Goal: Task Accomplishment & Management: Complete application form

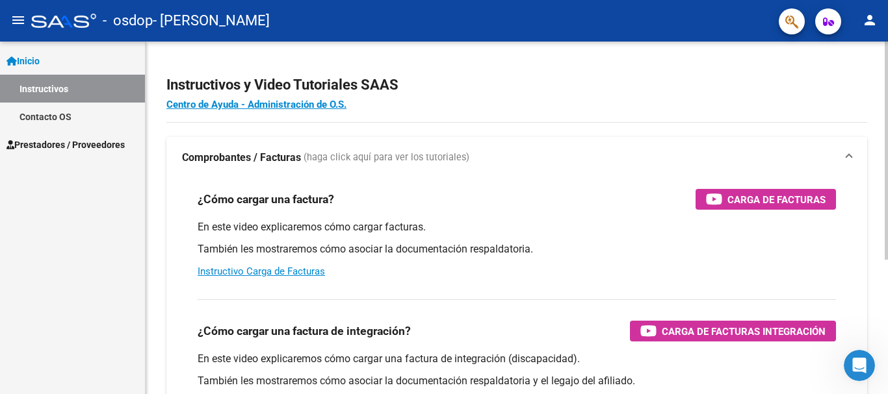
click at [550, 90] on h2 "Instructivos y Video Tutoriales SAAS" at bounding box center [516, 85] width 701 height 25
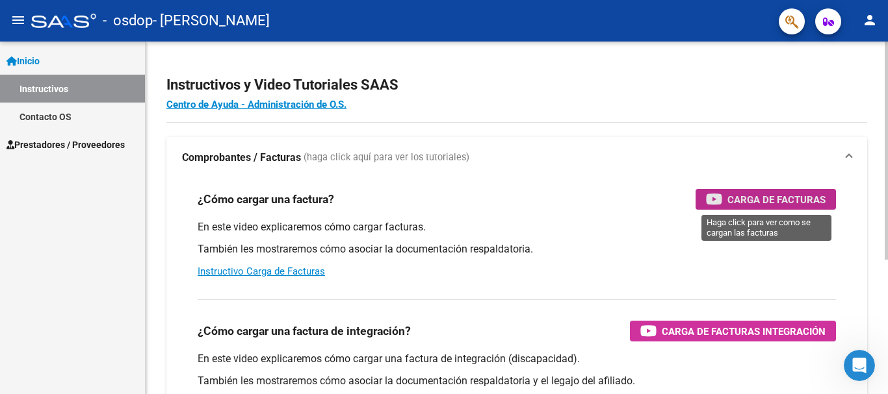
click at [782, 202] on span "Carga de Facturas" at bounding box center [776, 200] width 98 height 16
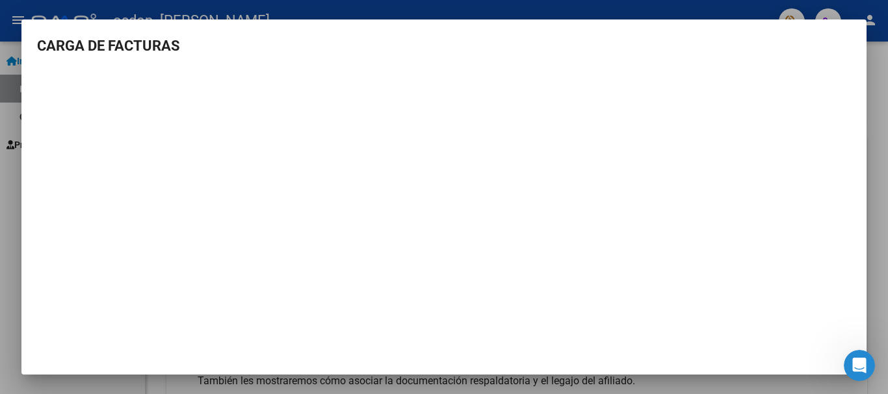
click at [867, 84] on div at bounding box center [444, 197] width 888 height 394
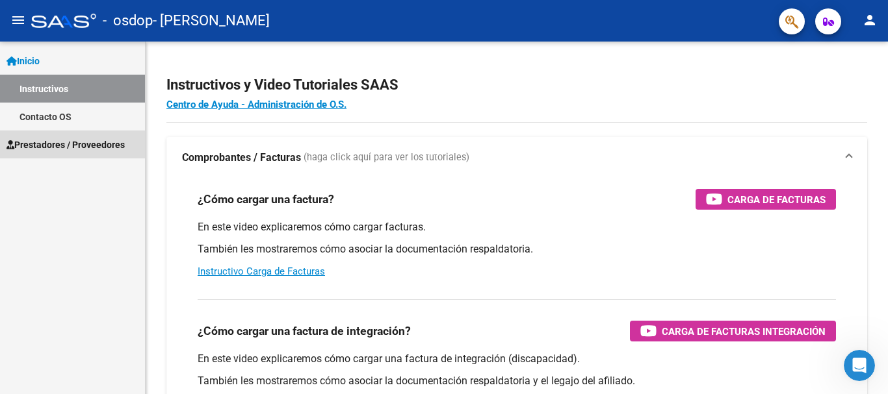
click at [68, 148] on span "Prestadores / Proveedores" at bounding box center [65, 145] width 118 height 14
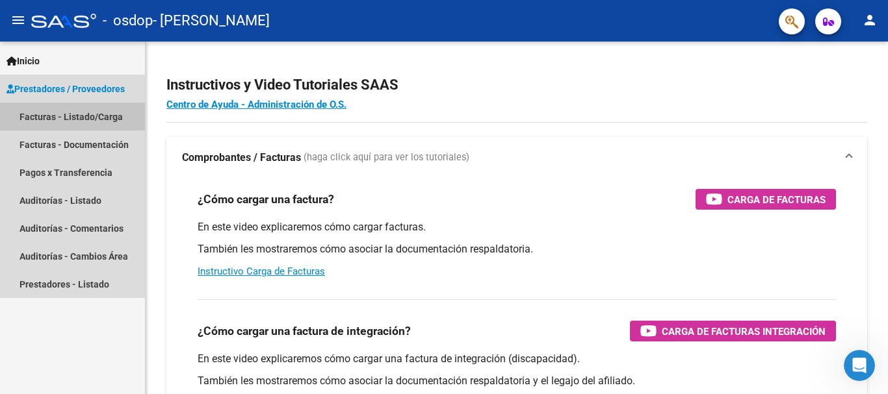
click at [123, 120] on link "Facturas - Listado/Carga" at bounding box center [72, 117] width 145 height 28
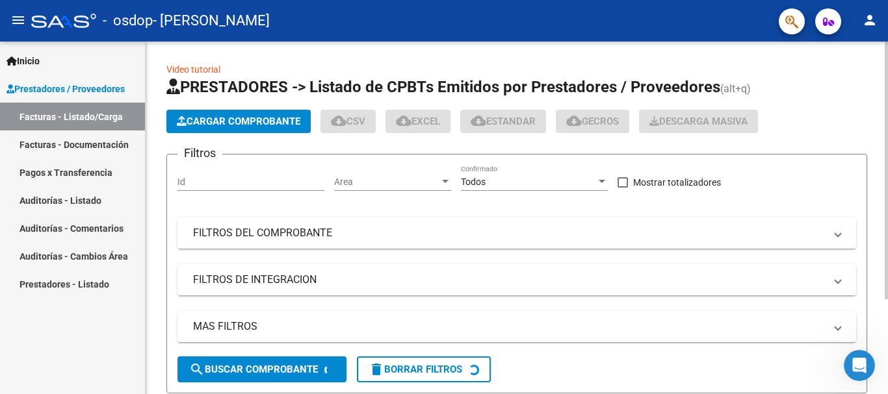
click at [258, 121] on span "Cargar Comprobante" at bounding box center [238, 122] width 123 height 12
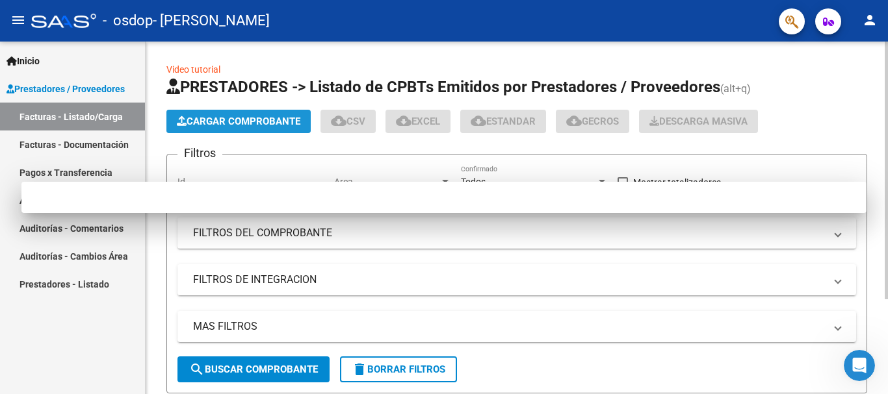
click at [216, 183] on div at bounding box center [443, 197] width 845 height 31
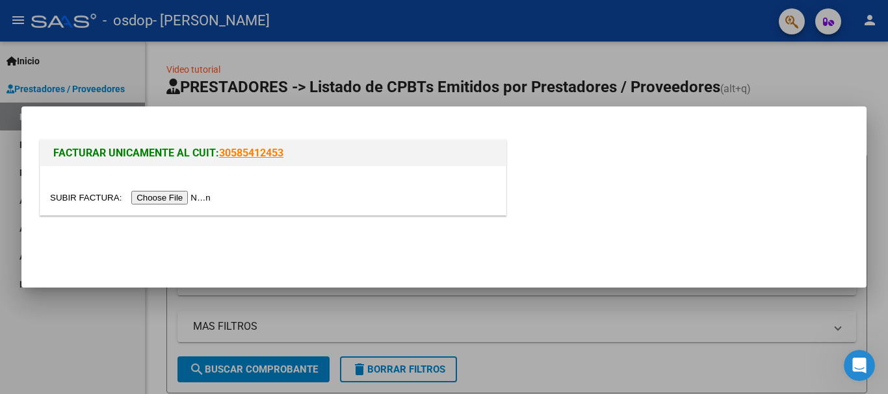
click at [204, 200] on input "file" at bounding box center [132, 198] width 164 height 14
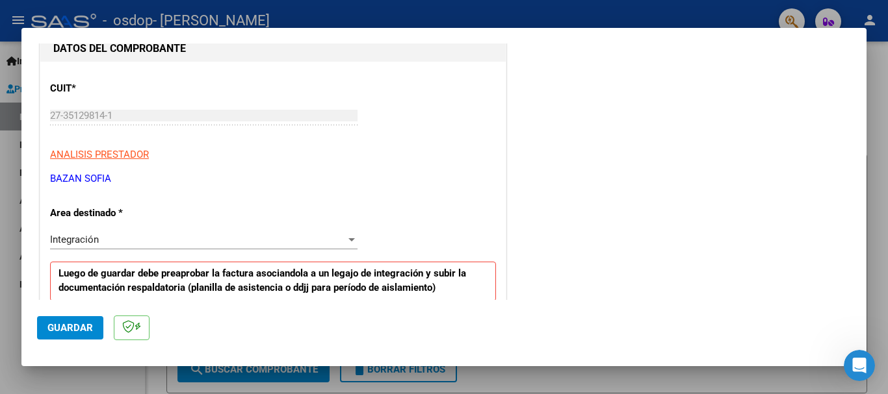
scroll to position [203, 0]
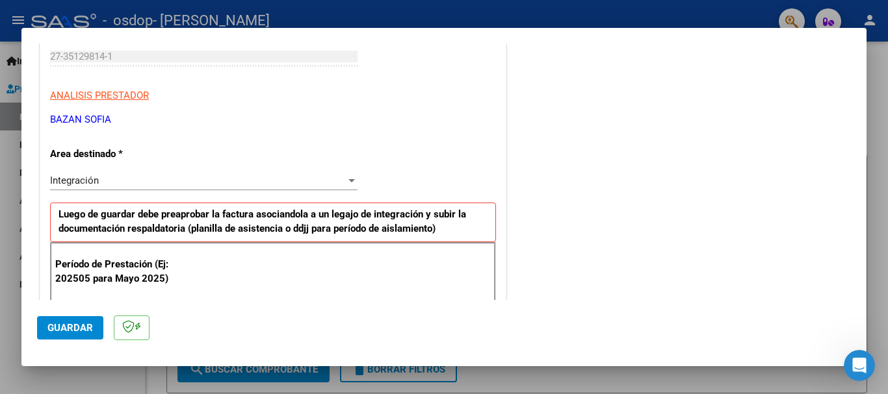
drag, startPoint x: 851, startPoint y: 130, endPoint x: 846, endPoint y: 139, distance: 10.2
click at [846, 139] on mat-dialog-content "COMPROBANTE VER COMPROBANTE El comprobante fue leído exitosamente. DATOS DEL CO…" at bounding box center [443, 172] width 845 height 257
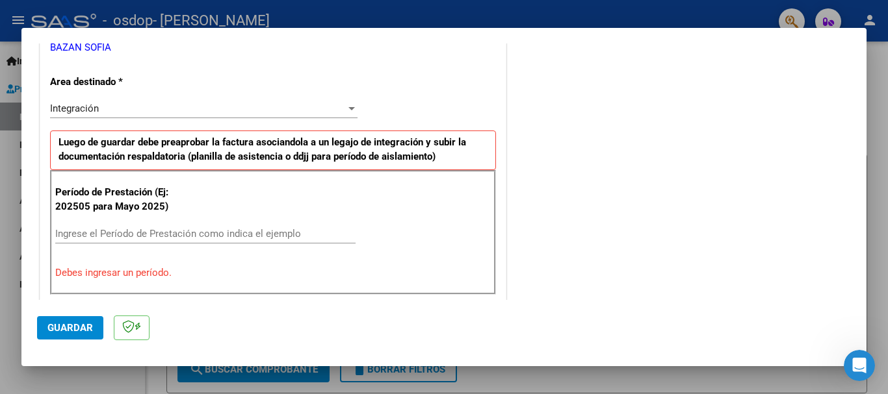
scroll to position [282, 0]
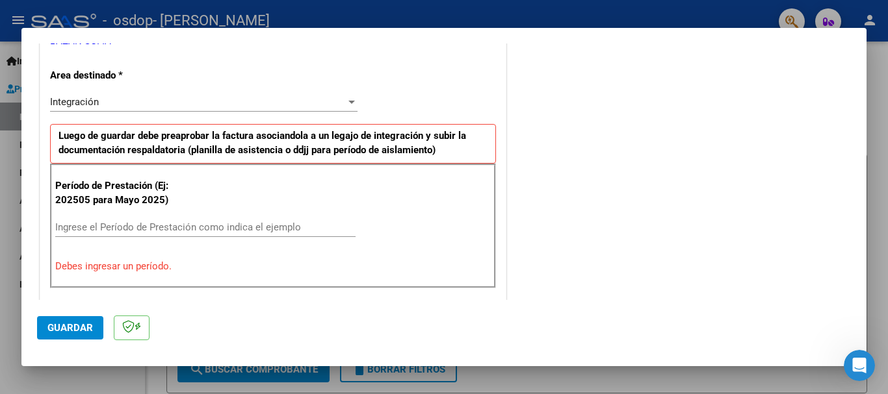
click at [89, 225] on input "Ingrese el Período de Prestación como indica el ejemplo" at bounding box center [205, 228] width 300 height 12
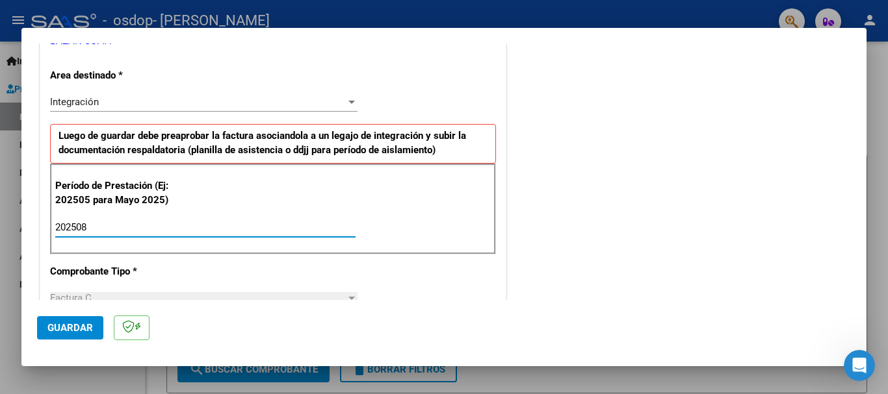
type input "202508"
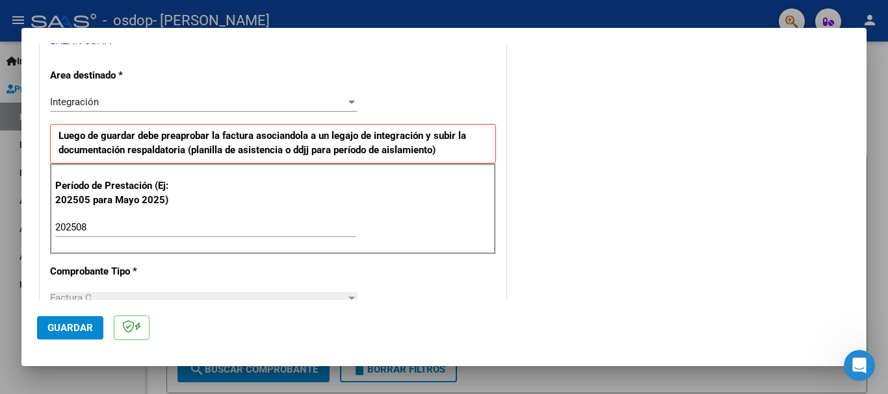
click at [863, 156] on div "COMPROBANTE VER COMPROBANTE El comprobante fue leído exitosamente. DATOS DEL CO…" at bounding box center [444, 197] width 888 height 394
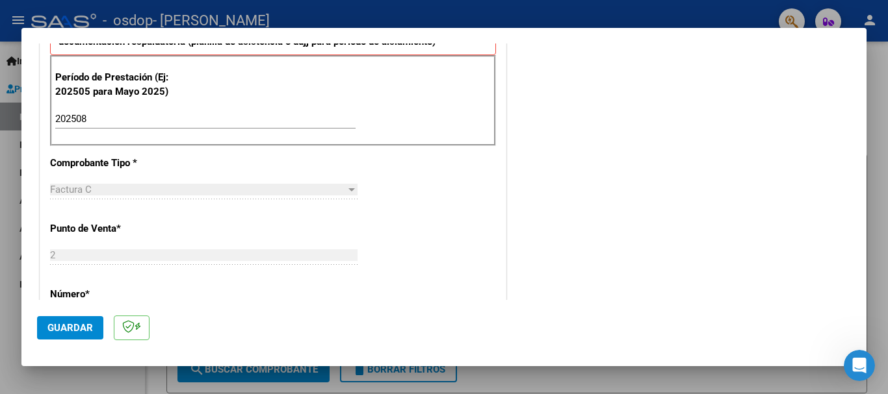
scroll to position [416, 0]
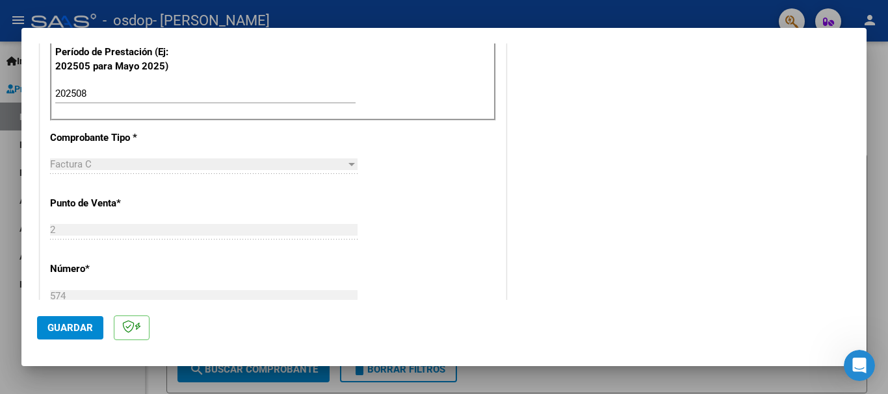
click at [597, 203] on div "COMENTARIOS Comentarios del Prestador / Gerenciador:" at bounding box center [680, 207] width 342 height 1130
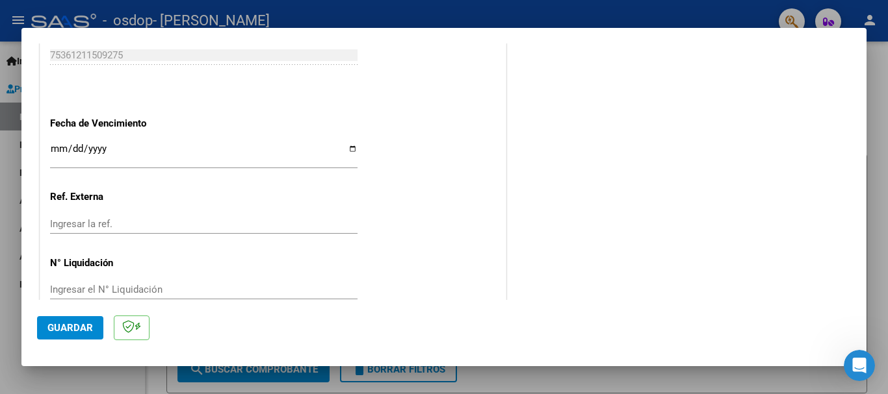
scroll to position [887, 0]
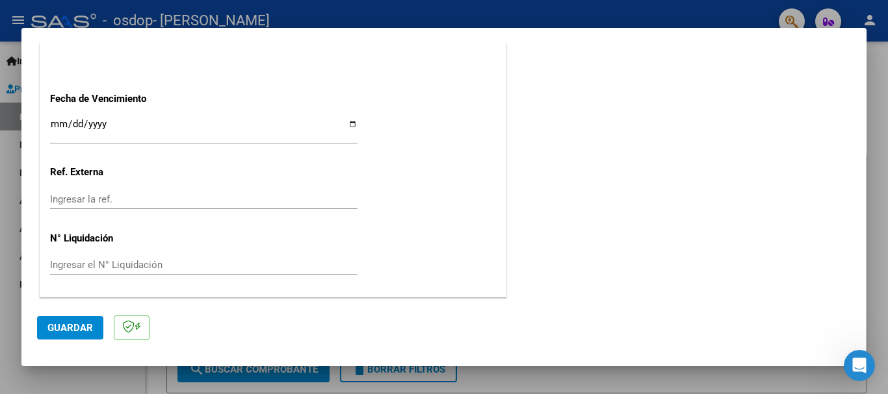
click at [57, 322] on span "Guardar" at bounding box center [69, 328] width 45 height 12
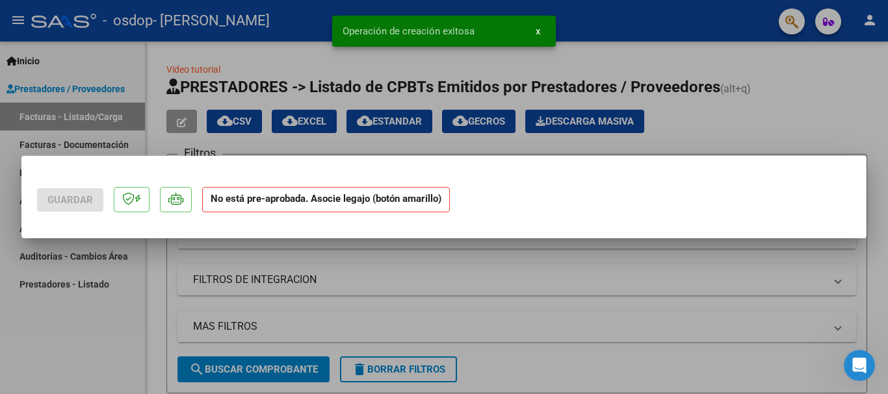
scroll to position [0, 0]
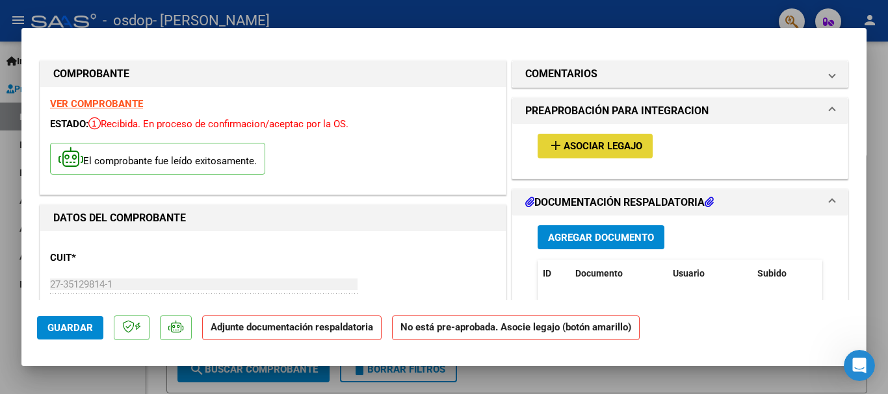
click at [597, 146] on span "Asociar Legajo" at bounding box center [602, 147] width 79 height 12
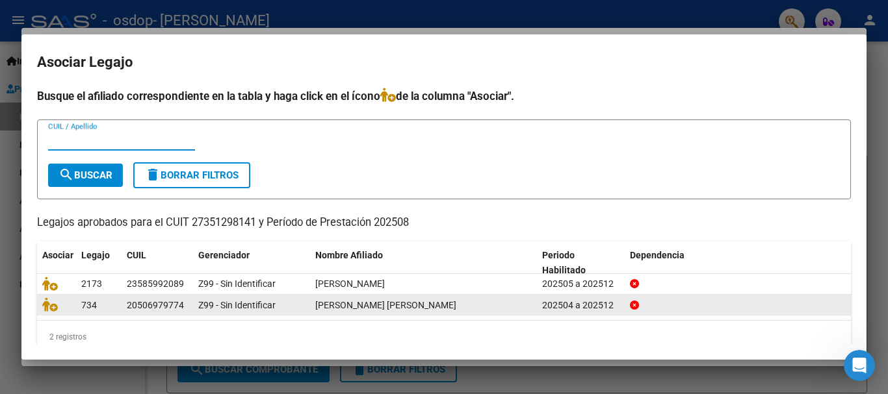
click at [522, 303] on div "[PERSON_NAME] [PERSON_NAME]" at bounding box center [423, 305] width 216 height 15
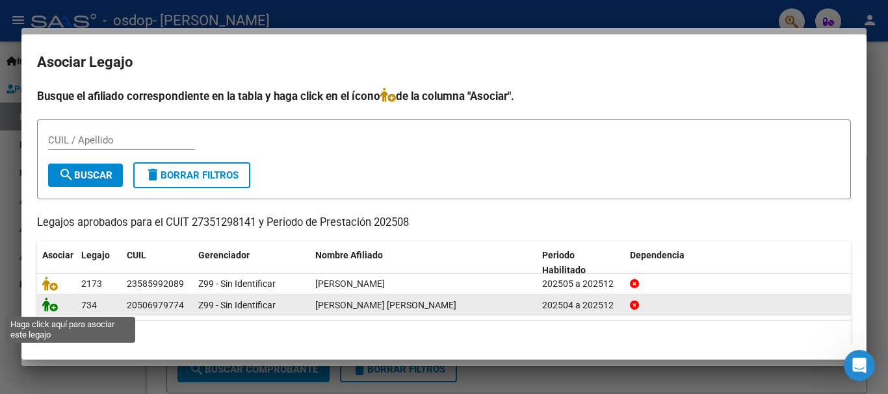
click at [53, 309] on icon at bounding box center [50, 305] width 16 height 14
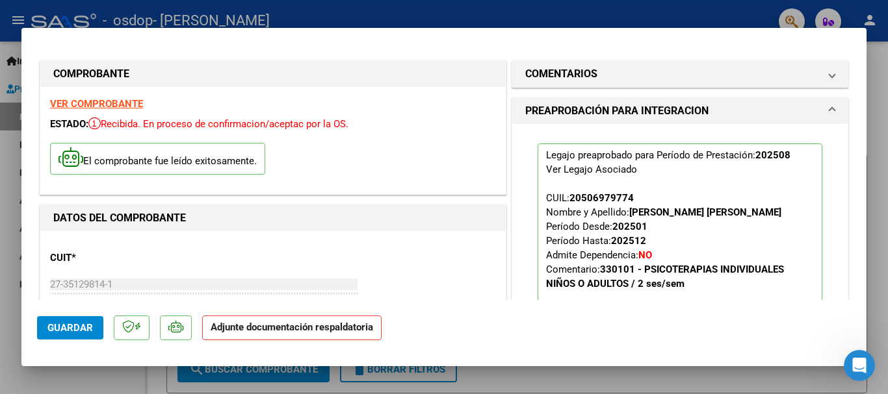
click at [237, 331] on strong "Adjunte documentación respaldatoria" at bounding box center [292, 328] width 162 height 12
click at [295, 333] on strong "Adjunte documentación respaldatoria" at bounding box center [292, 328] width 162 height 12
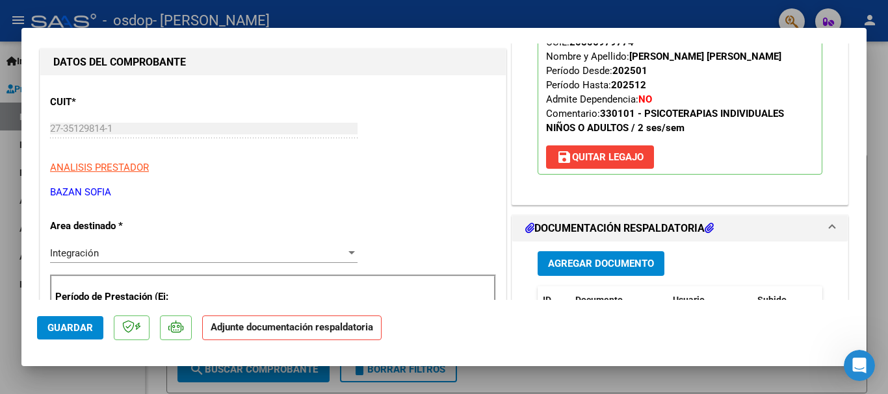
scroll to position [286, 0]
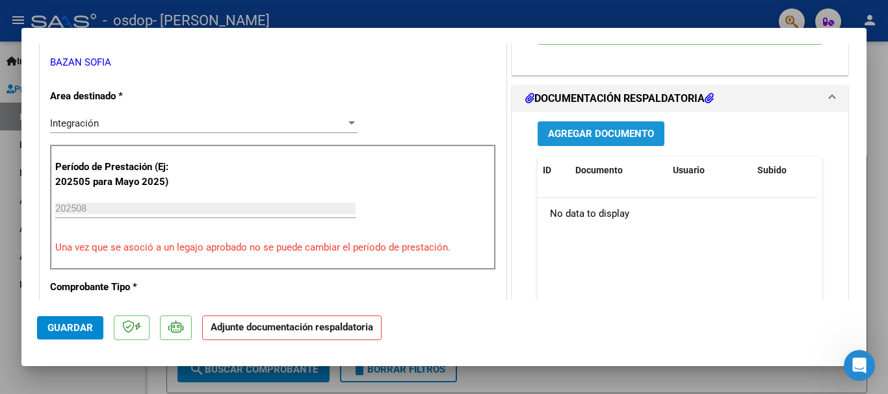
click at [597, 131] on span "Agregar Documento" at bounding box center [601, 135] width 106 height 12
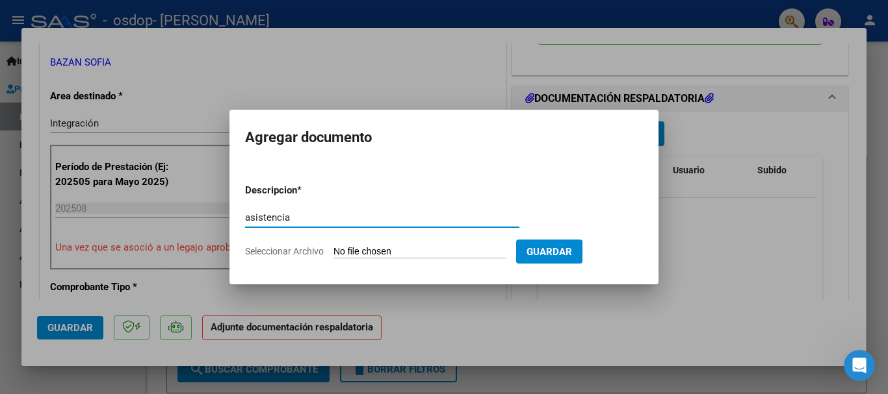
type input "asistencia"
click at [399, 244] on form "Descripcion * asistencia Escriba aquí una descripcion Seleccionar Archivo Guard…" at bounding box center [444, 221] width 398 height 95
click at [315, 248] on span "Seleccionar Archivo" at bounding box center [284, 251] width 79 height 10
click at [333, 248] on input "Seleccionar Archivo" at bounding box center [419, 252] width 172 height 12
click at [414, 248] on input "Seleccionar Archivo" at bounding box center [419, 252] width 172 height 12
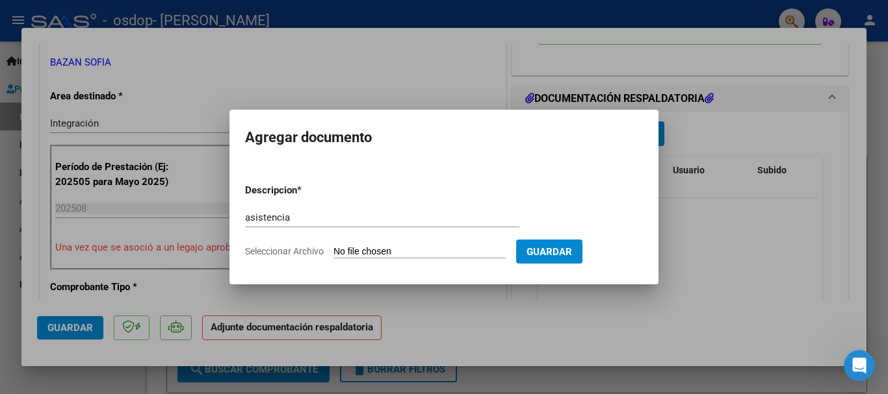
type input "C:\fakepath\asistencia [PERSON_NAME].pdf"
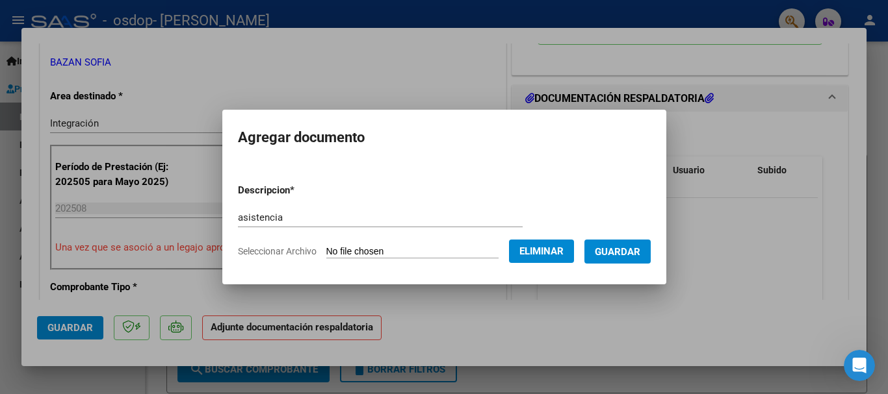
click at [640, 251] on span "Guardar" at bounding box center [617, 252] width 45 height 12
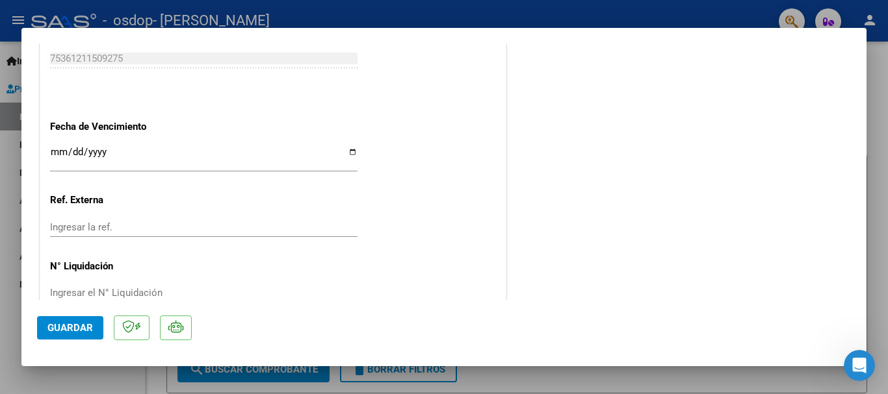
scroll to position [907, 0]
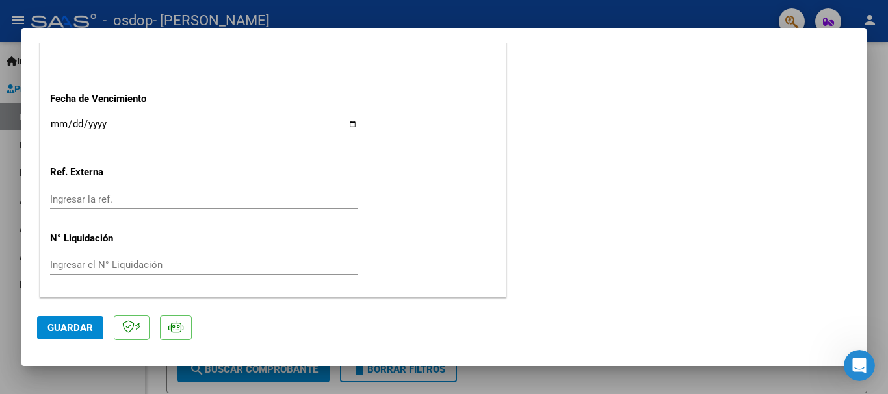
click at [66, 326] on span "Guardar" at bounding box center [69, 328] width 45 height 12
click at [703, 13] on div at bounding box center [444, 197] width 888 height 394
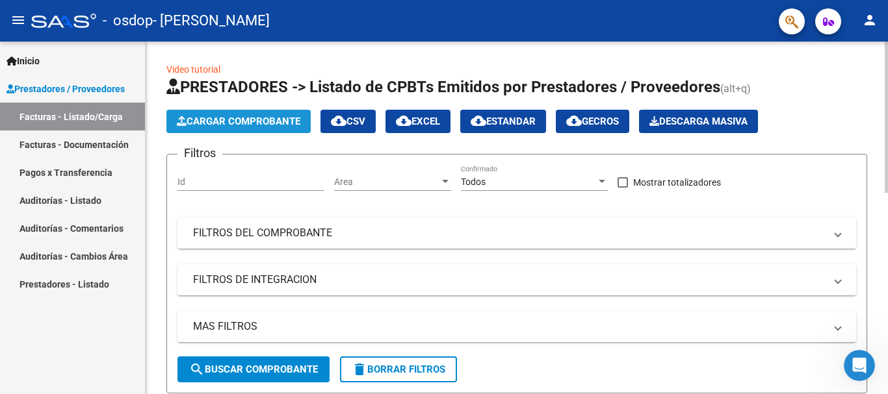
click at [266, 119] on span "Cargar Comprobante" at bounding box center [238, 122] width 123 height 12
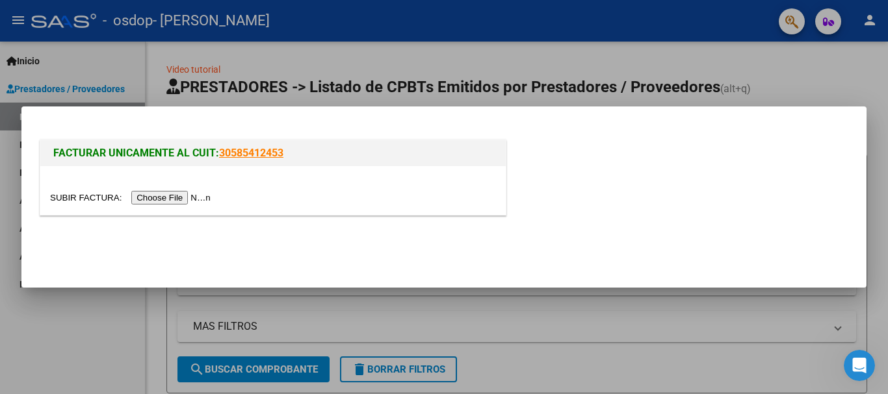
click at [164, 198] on input "file" at bounding box center [132, 198] width 164 height 14
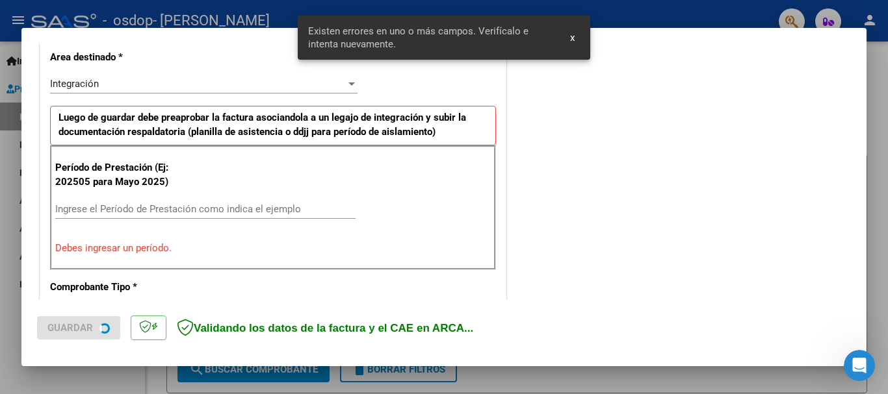
scroll to position [324, 0]
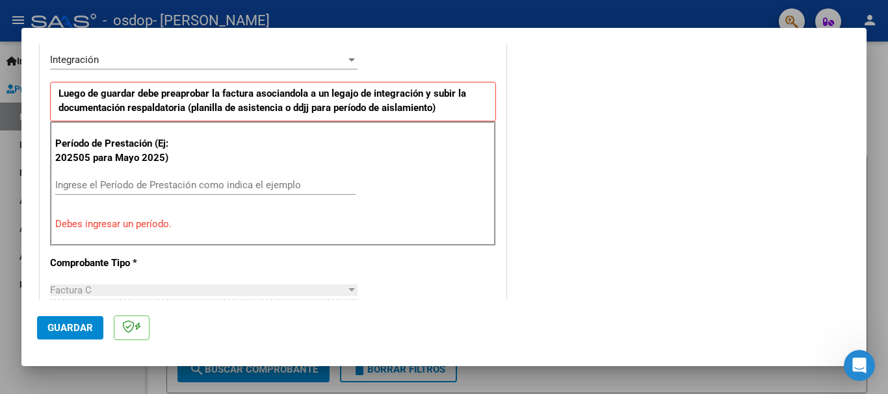
click at [128, 188] on input "Ingrese el Período de Prestación como indica el ejemplo" at bounding box center [205, 185] width 300 height 12
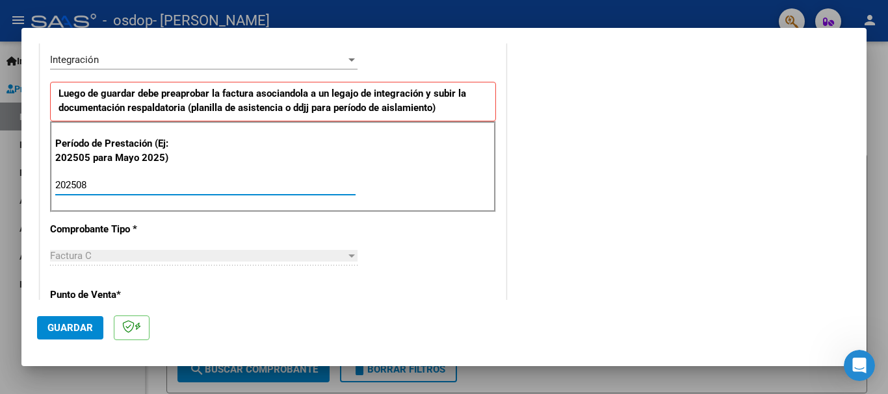
type input "202508"
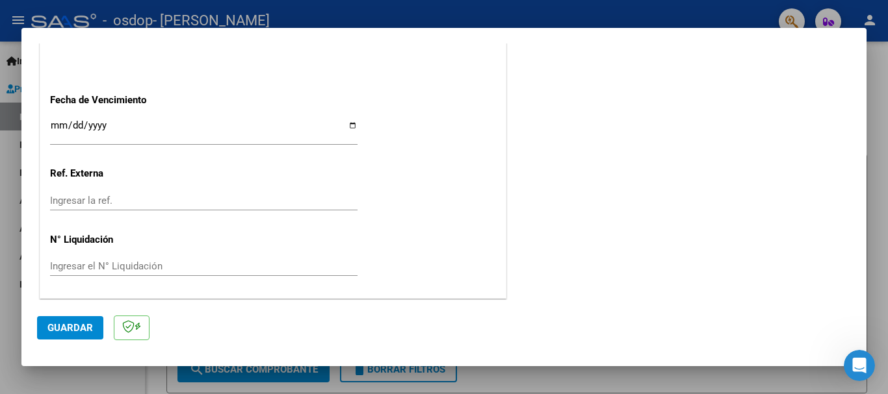
scroll to position [887, 0]
click at [92, 333] on button "Guardar" at bounding box center [70, 328] width 66 height 23
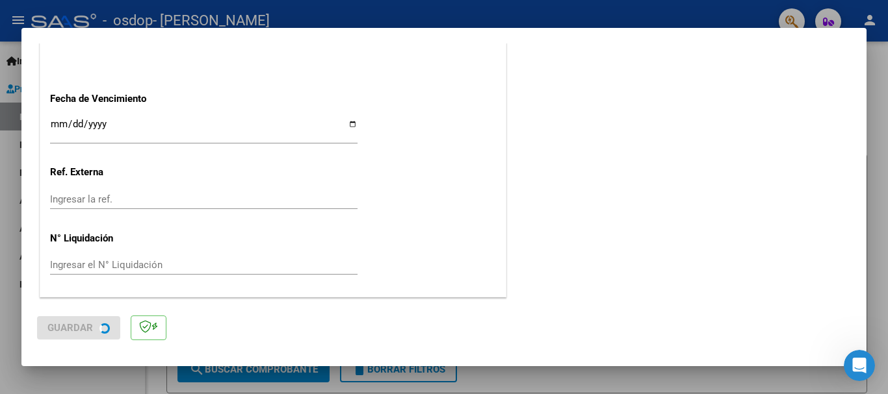
scroll to position [0, 0]
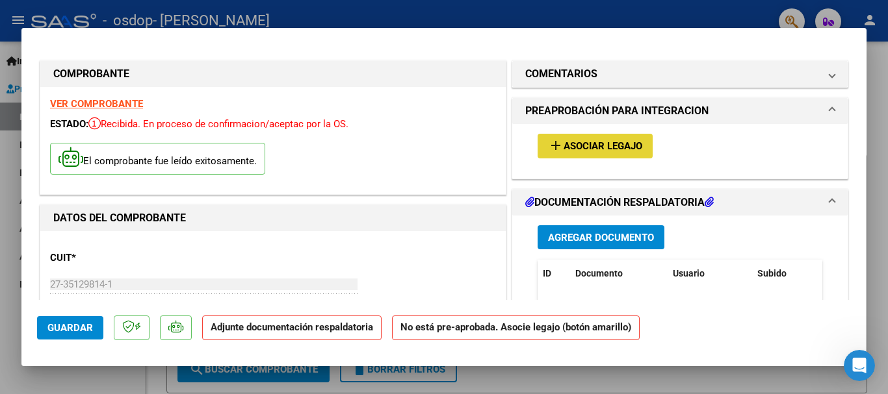
click at [575, 153] on button "add Asociar Legajo" at bounding box center [594, 146] width 115 height 24
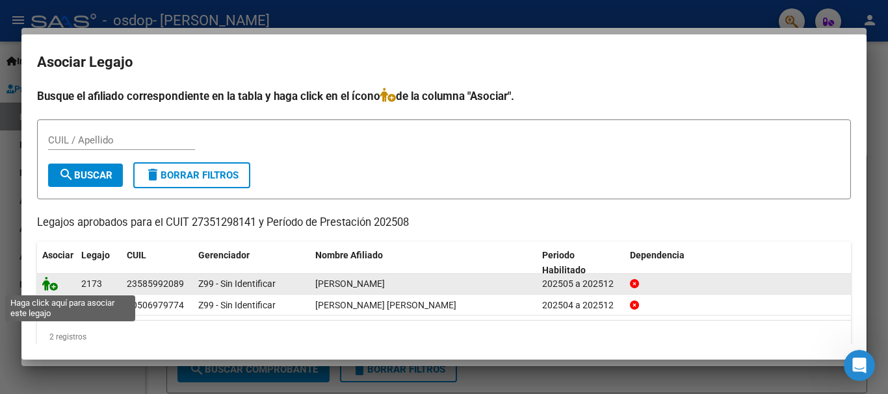
click at [54, 287] on icon at bounding box center [50, 284] width 16 height 14
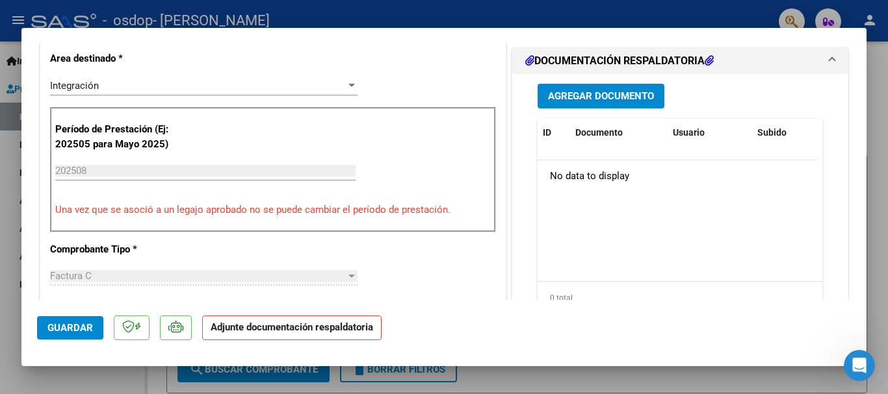
scroll to position [311, 0]
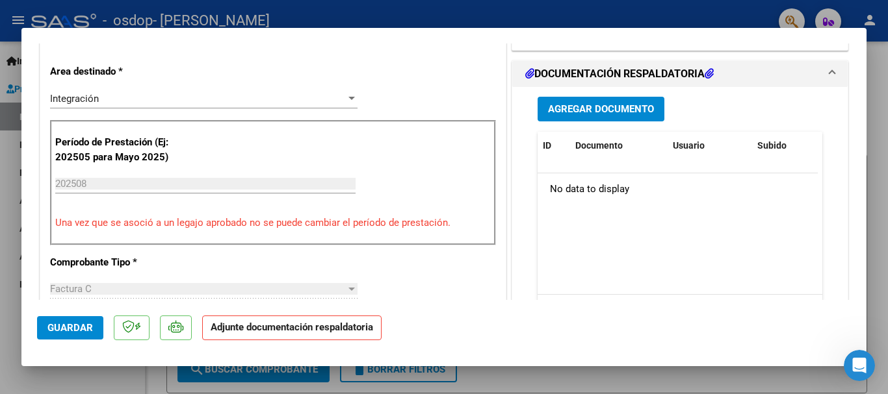
click at [610, 114] on span "Agregar Documento" at bounding box center [601, 110] width 106 height 12
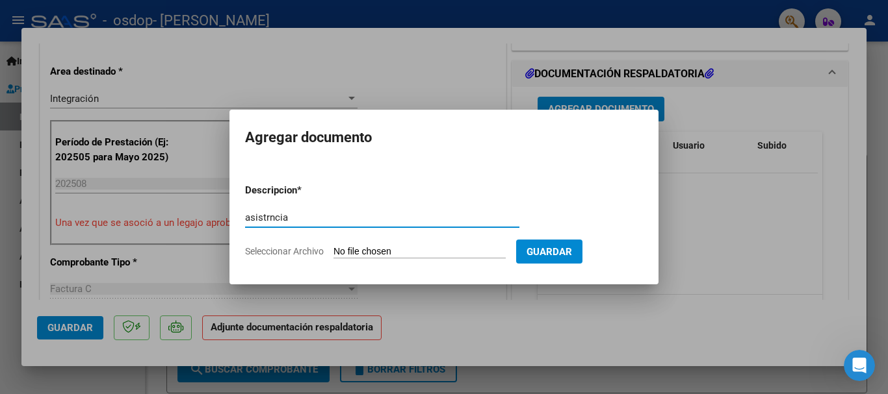
type input "asistrncia"
click at [423, 246] on input "Seleccionar Archivo" at bounding box center [419, 252] width 172 height 12
type input "C:\fakepath\asistencia [PERSON_NAME].pdf"
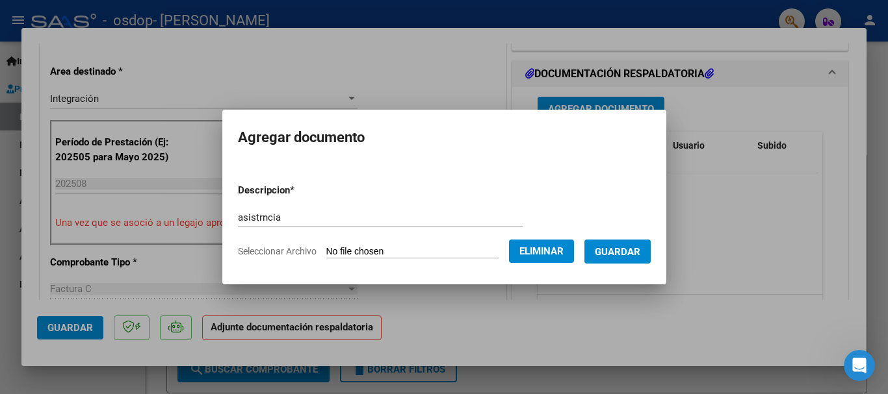
click at [630, 248] on span "Guardar" at bounding box center [617, 252] width 45 height 12
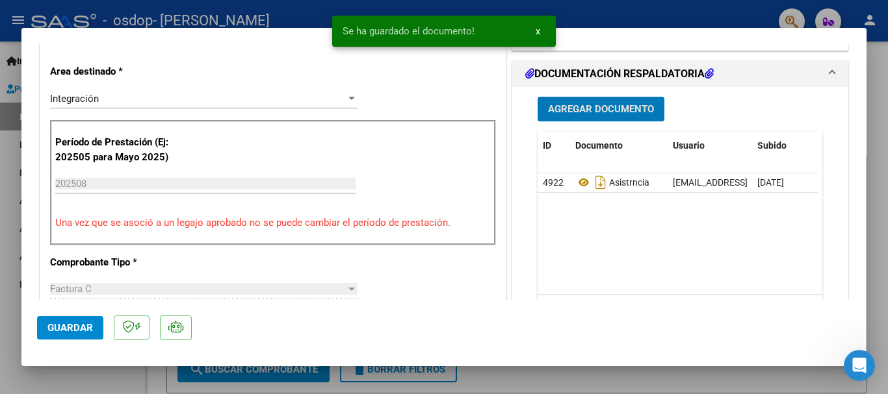
click at [66, 330] on span "Guardar" at bounding box center [69, 328] width 45 height 12
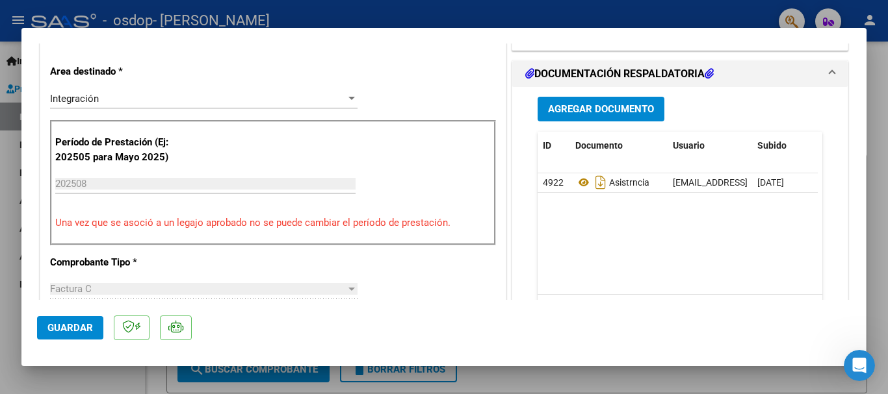
click at [350, 16] on div at bounding box center [444, 197] width 888 height 394
type input "$ 0,00"
